Goal: Find specific page/section: Find specific page/section

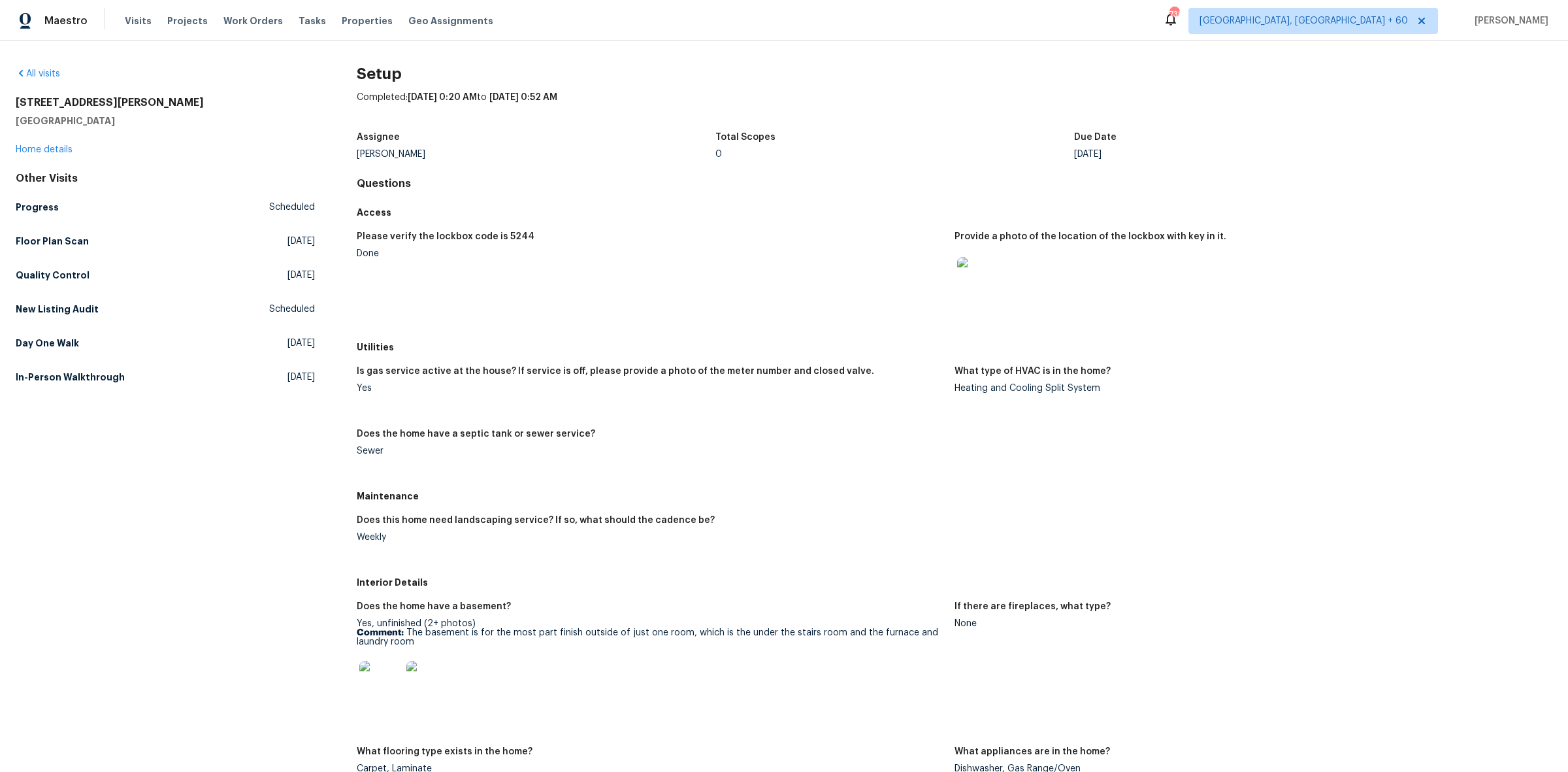
scroll to position [1054, 0]
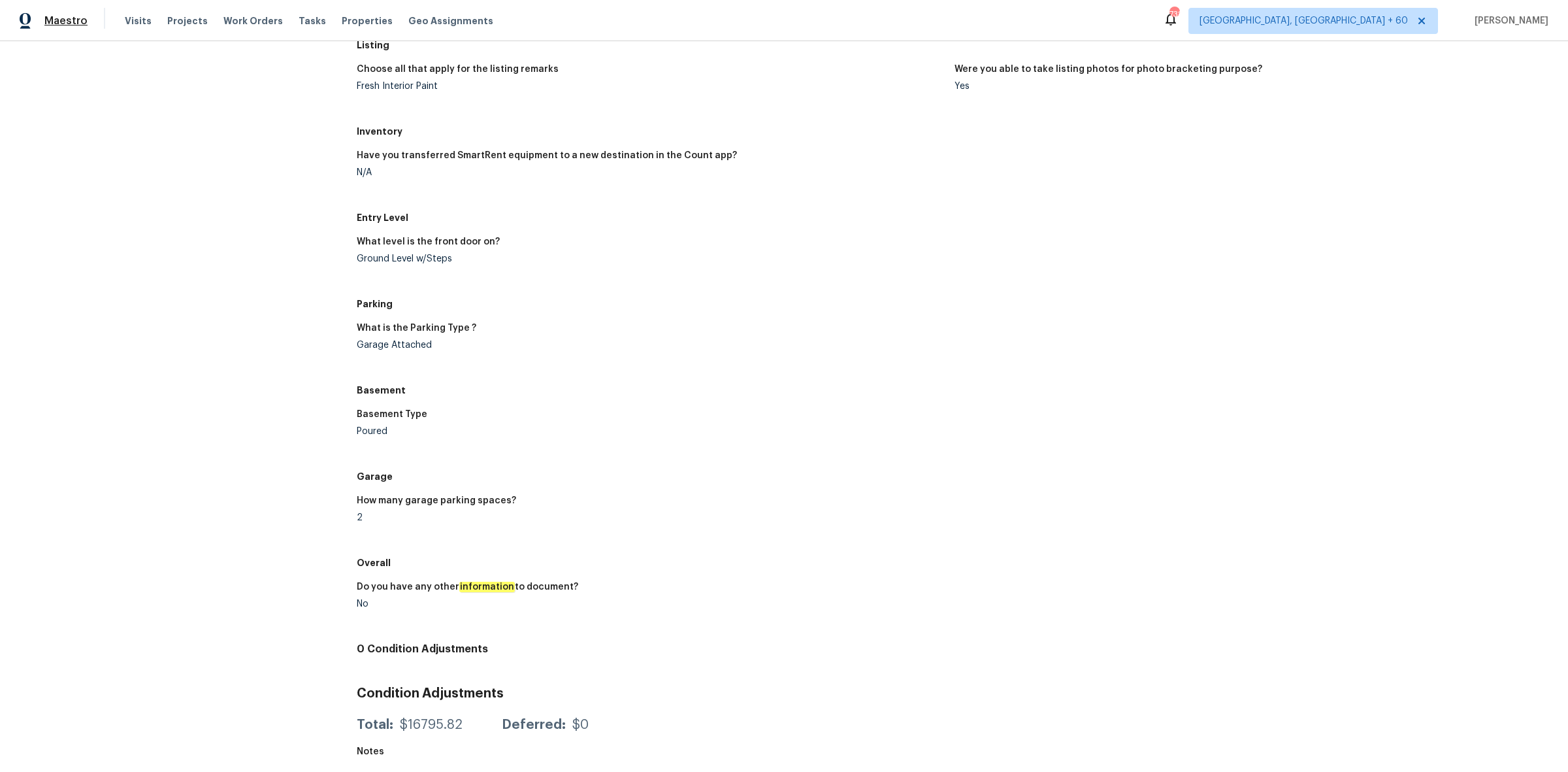
click at [76, 21] on span "Maestro" at bounding box center [66, 21] width 43 height 13
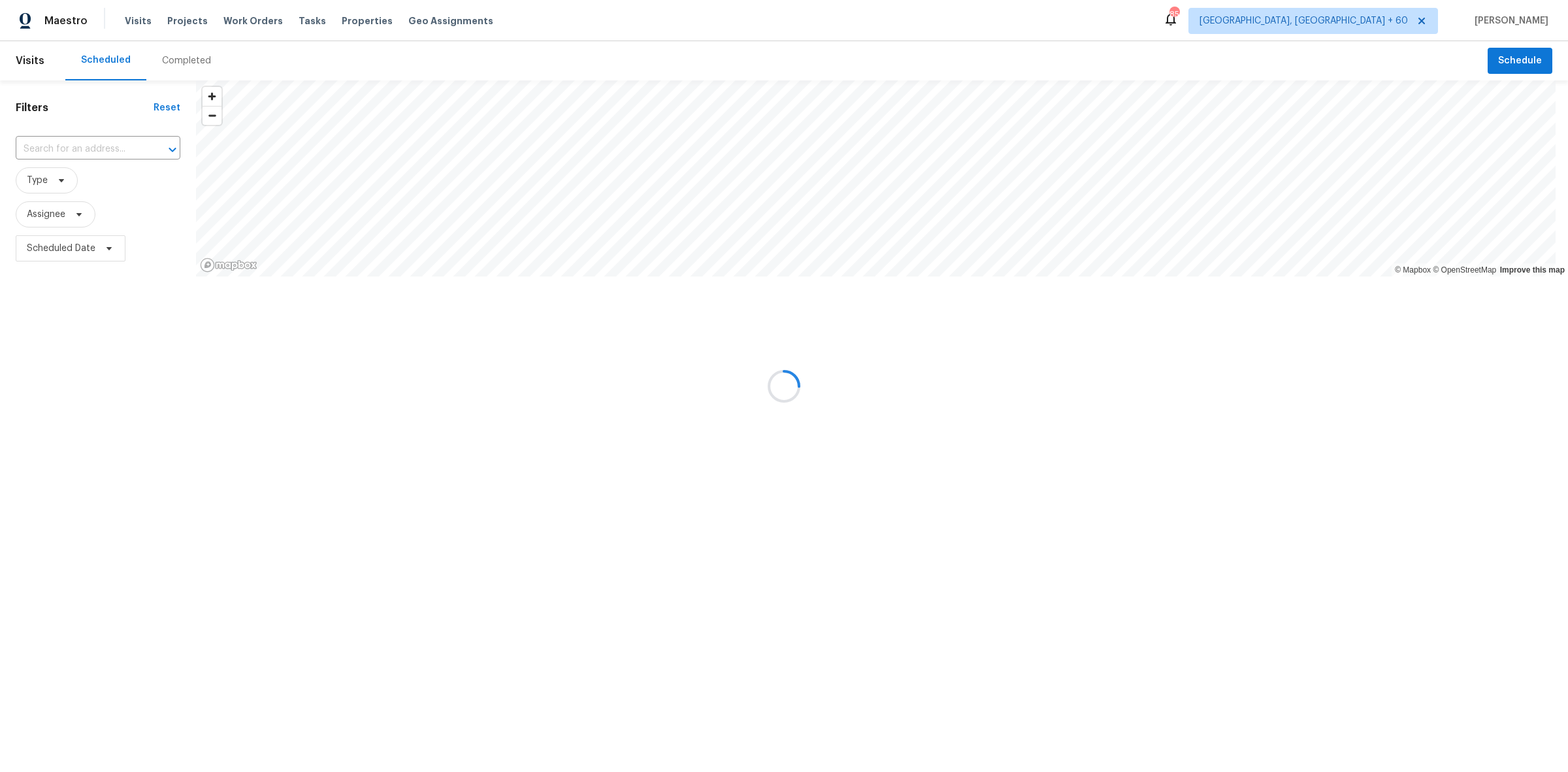
click at [177, 61] on div at bounding box center [784, 386] width 1568 height 772
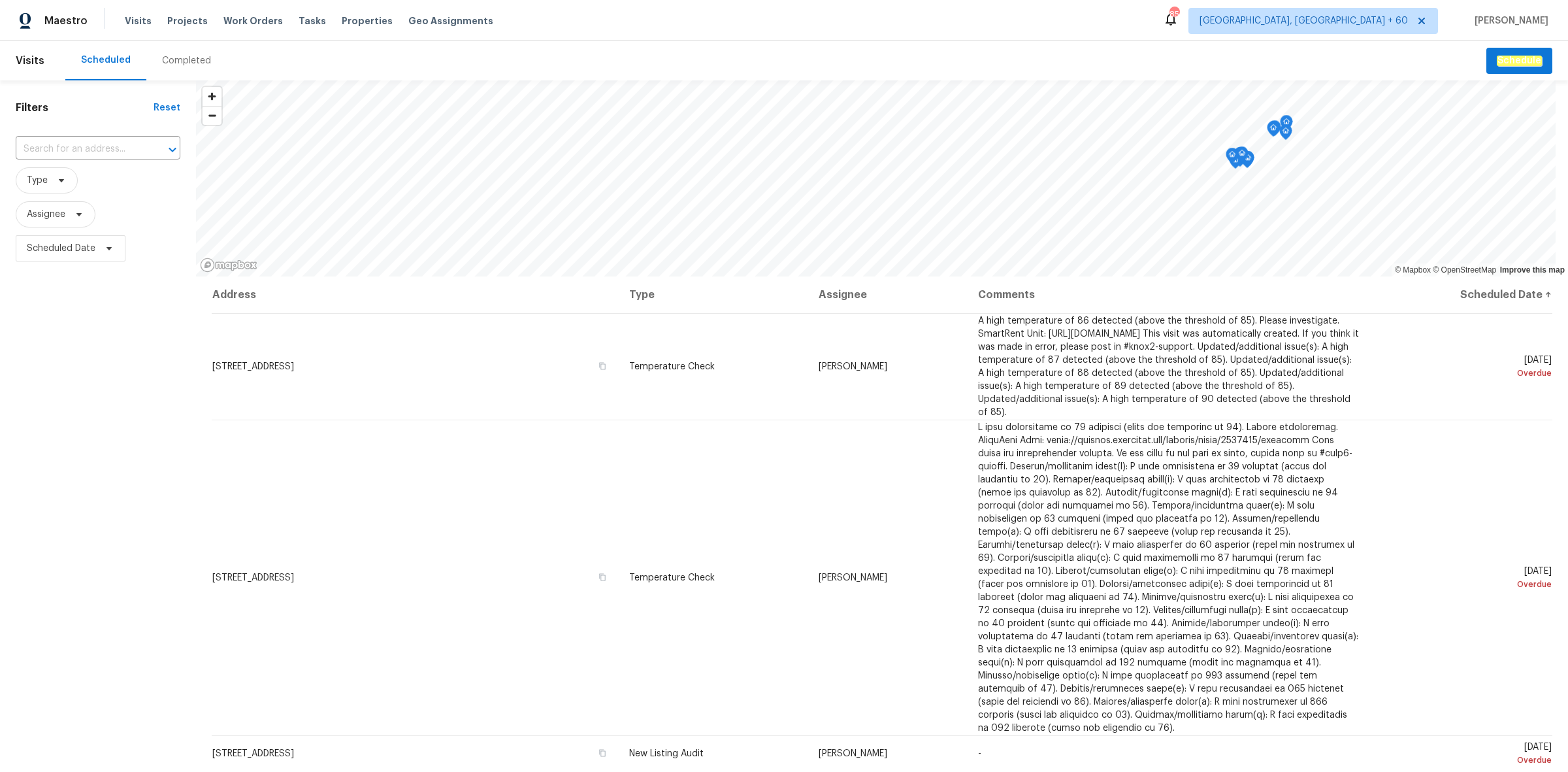
click at [177, 61] on div "Completed" at bounding box center [186, 61] width 49 height 13
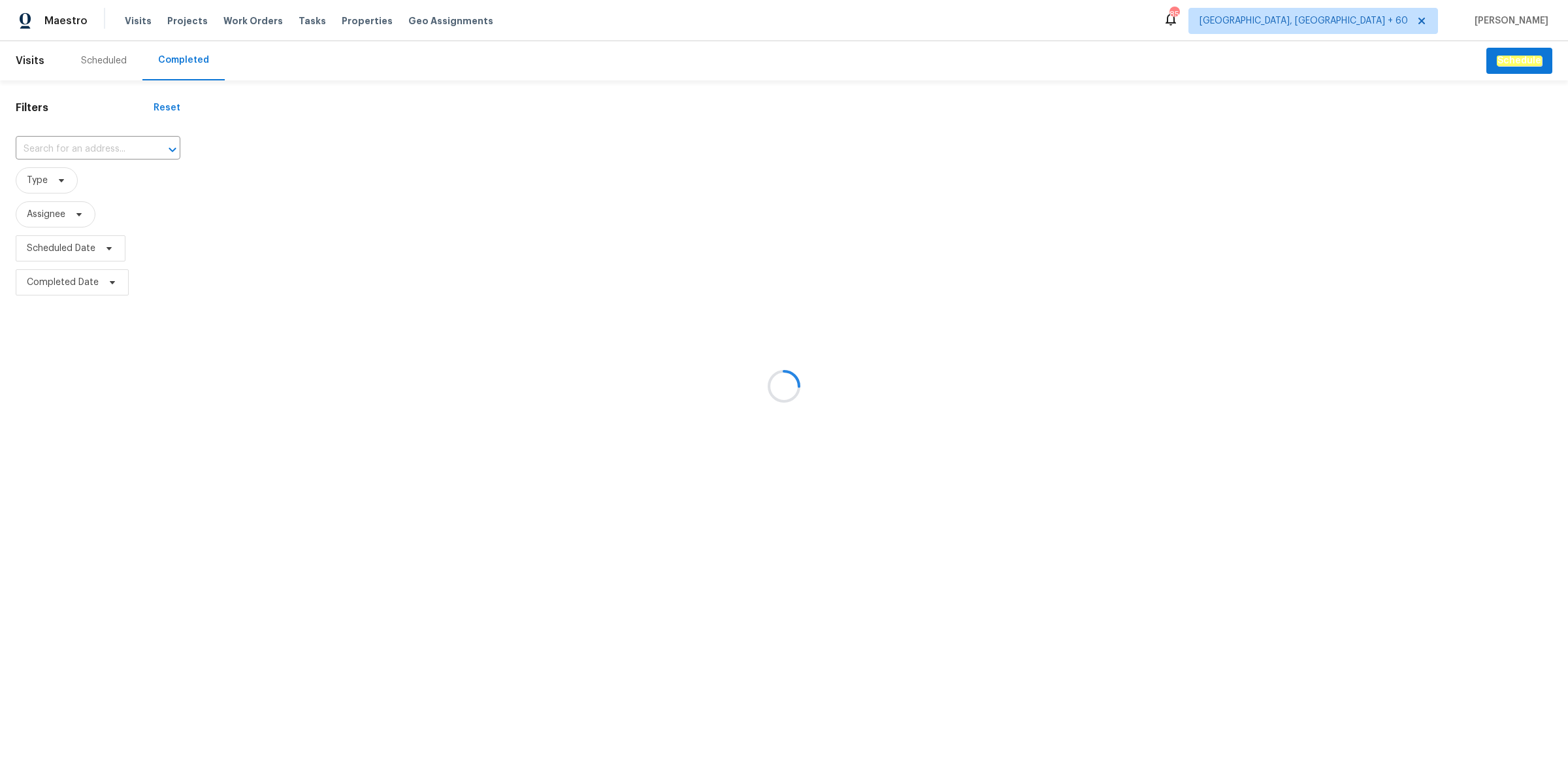
click at [78, 148] on div at bounding box center [784, 386] width 1568 height 772
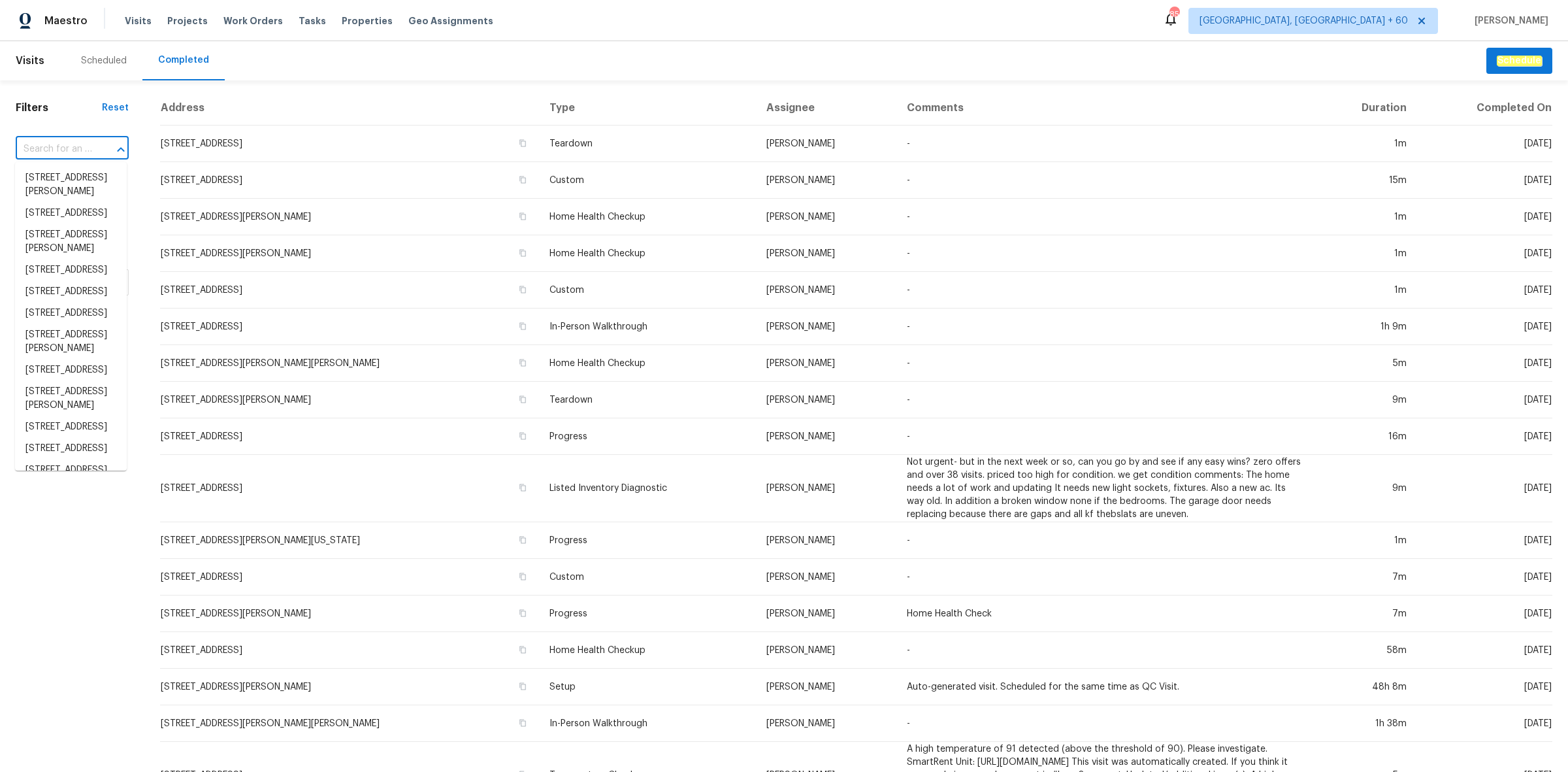
click at [83, 147] on input "text" at bounding box center [54, 149] width 77 height 20
paste input "[STREET_ADDRESS]"
type input "[STREET_ADDRESS]"
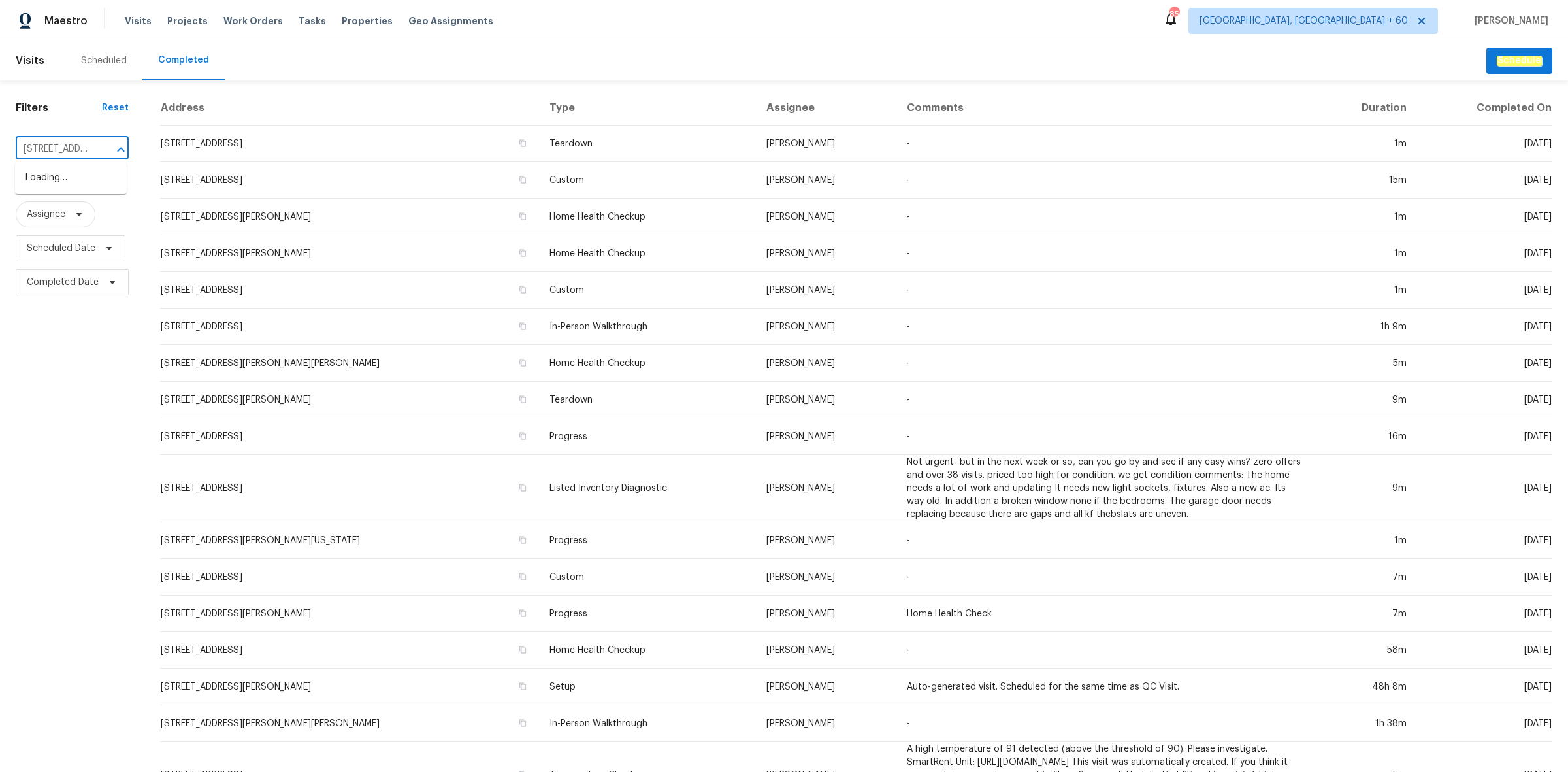
scroll to position [0, 108]
click at [66, 184] on li "[STREET_ADDRESS]" at bounding box center [71, 178] width 112 height 22
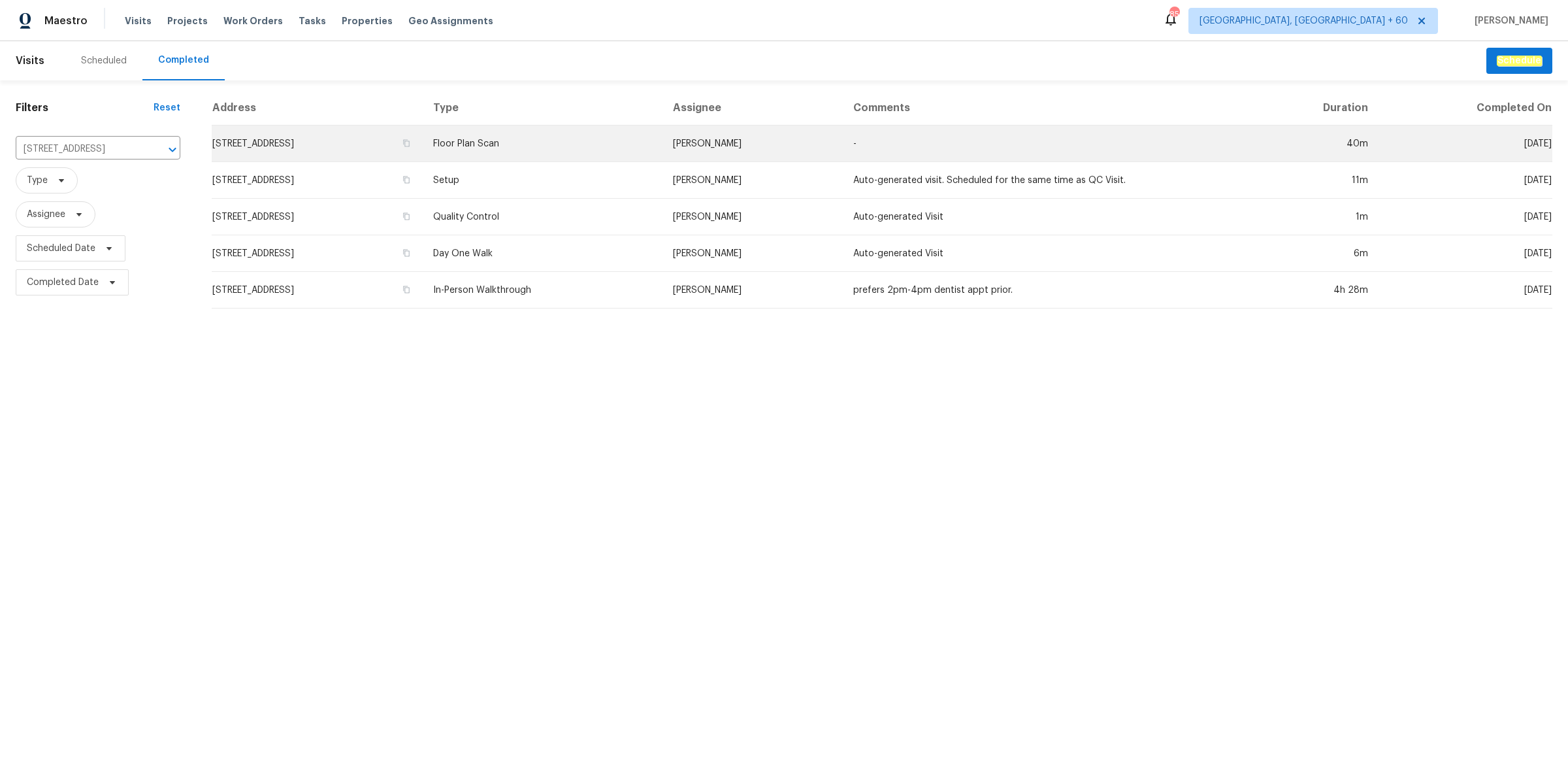
click at [347, 144] on td "[STREET_ADDRESS]" at bounding box center [317, 144] width 211 height 37
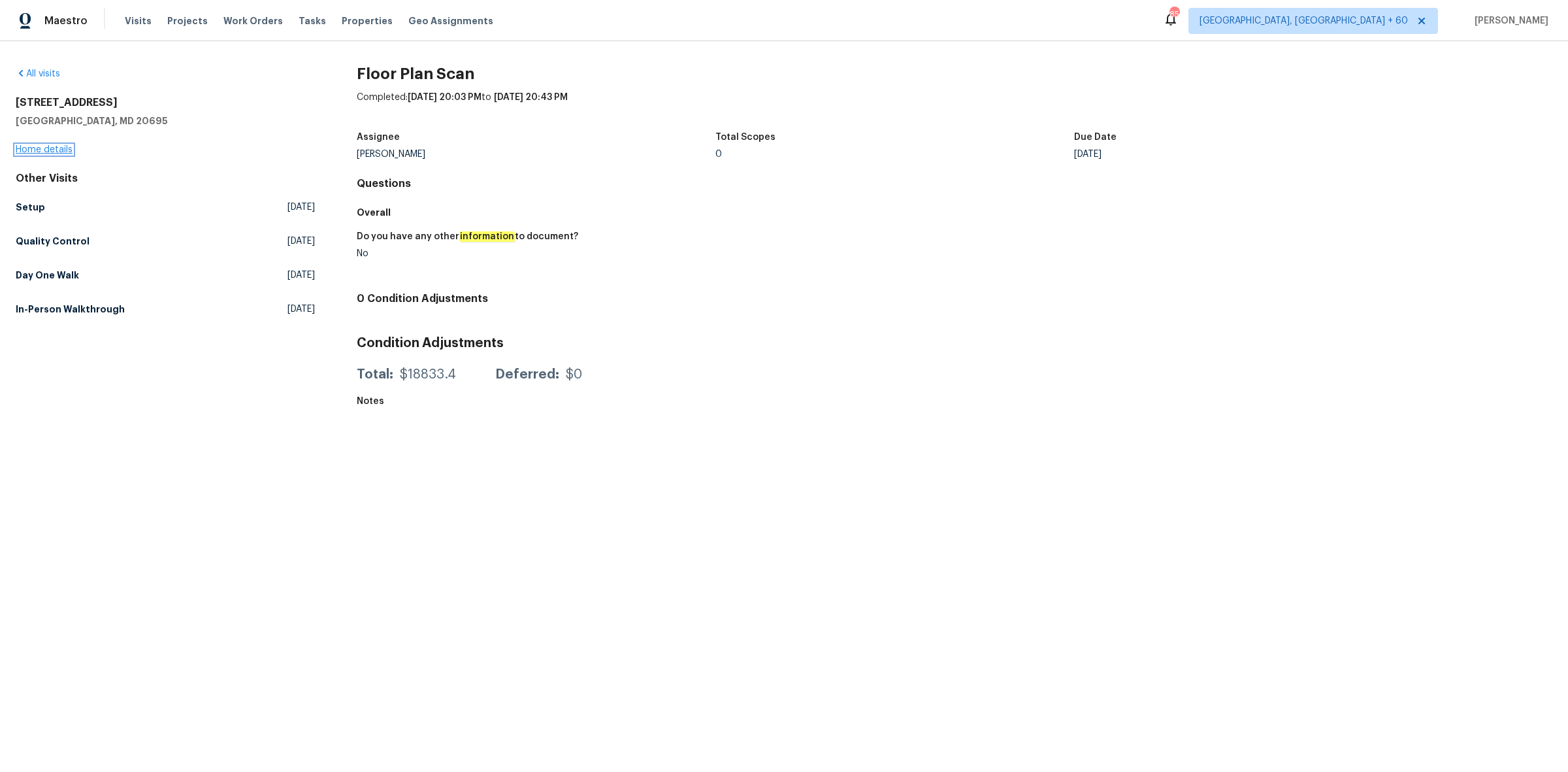
click at [58, 149] on link "Home details" at bounding box center [44, 149] width 57 height 9
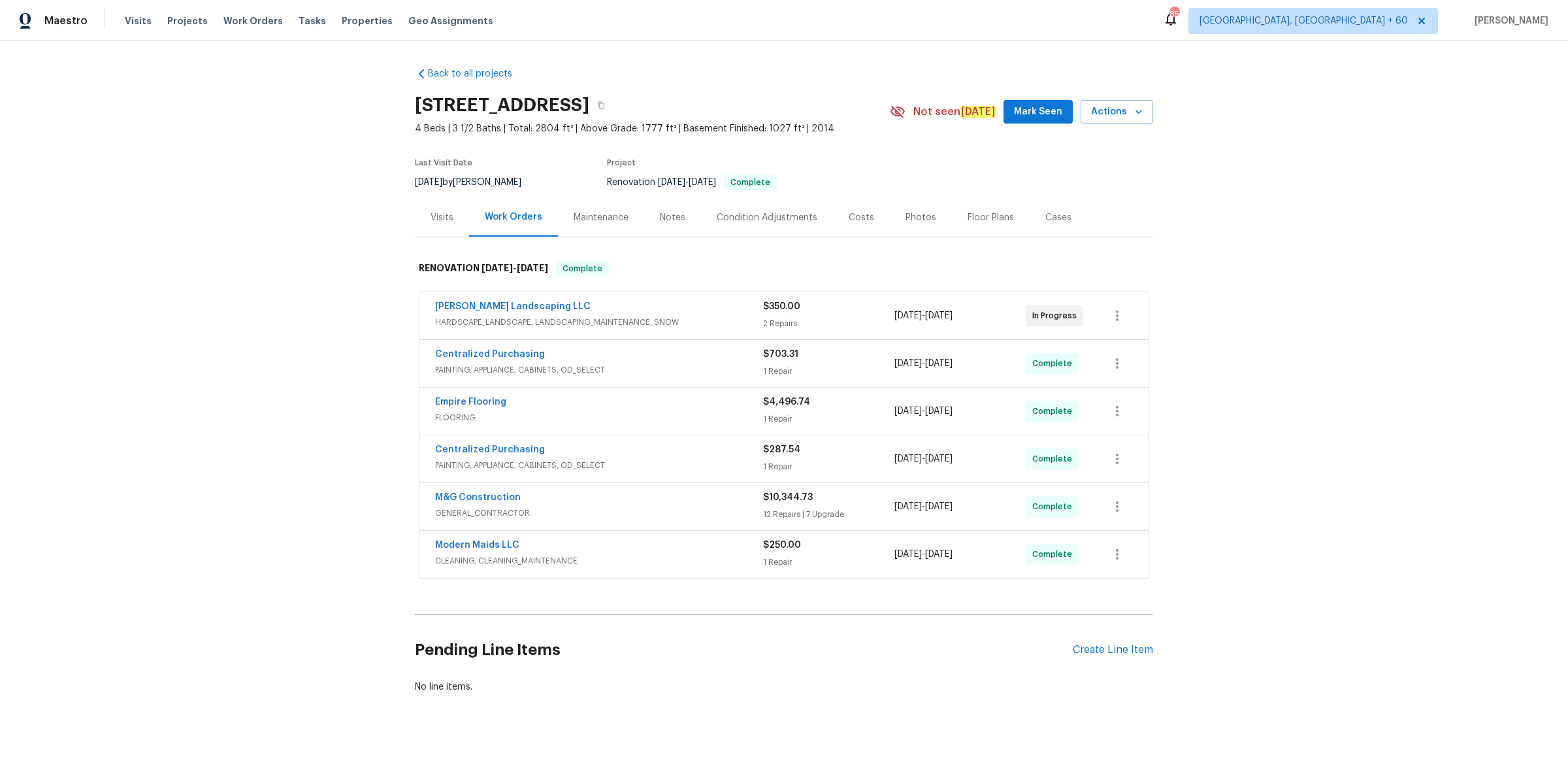
click at [905, 219] on div "Photos" at bounding box center [920, 218] width 31 height 13
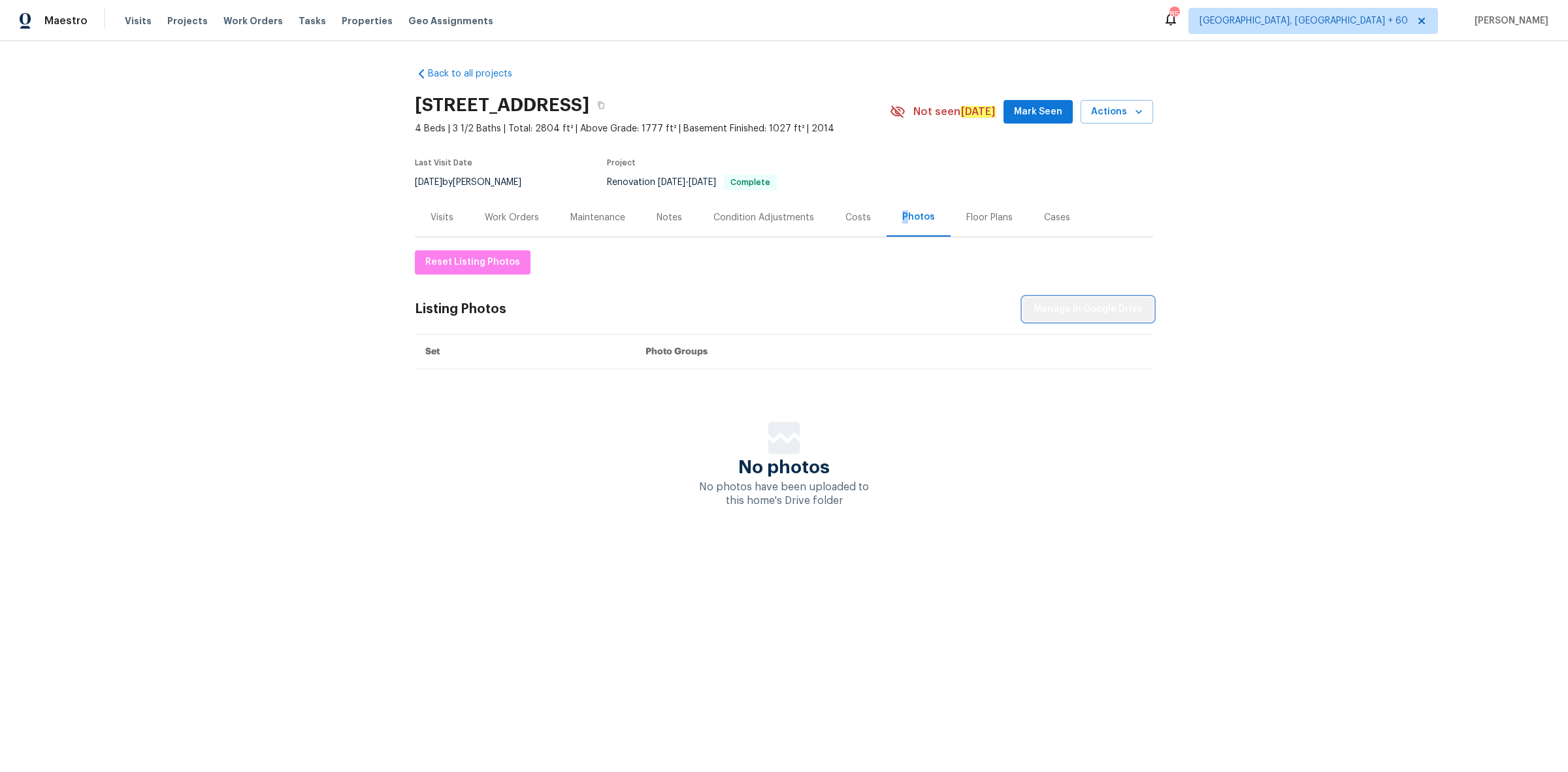
click at [1105, 312] on span "Manage in Google Drive" at bounding box center [1088, 309] width 109 height 17
click at [605, 102] on icon "button" at bounding box center [600, 105] width 8 height 8
